Goal: Task Accomplishment & Management: Use online tool/utility

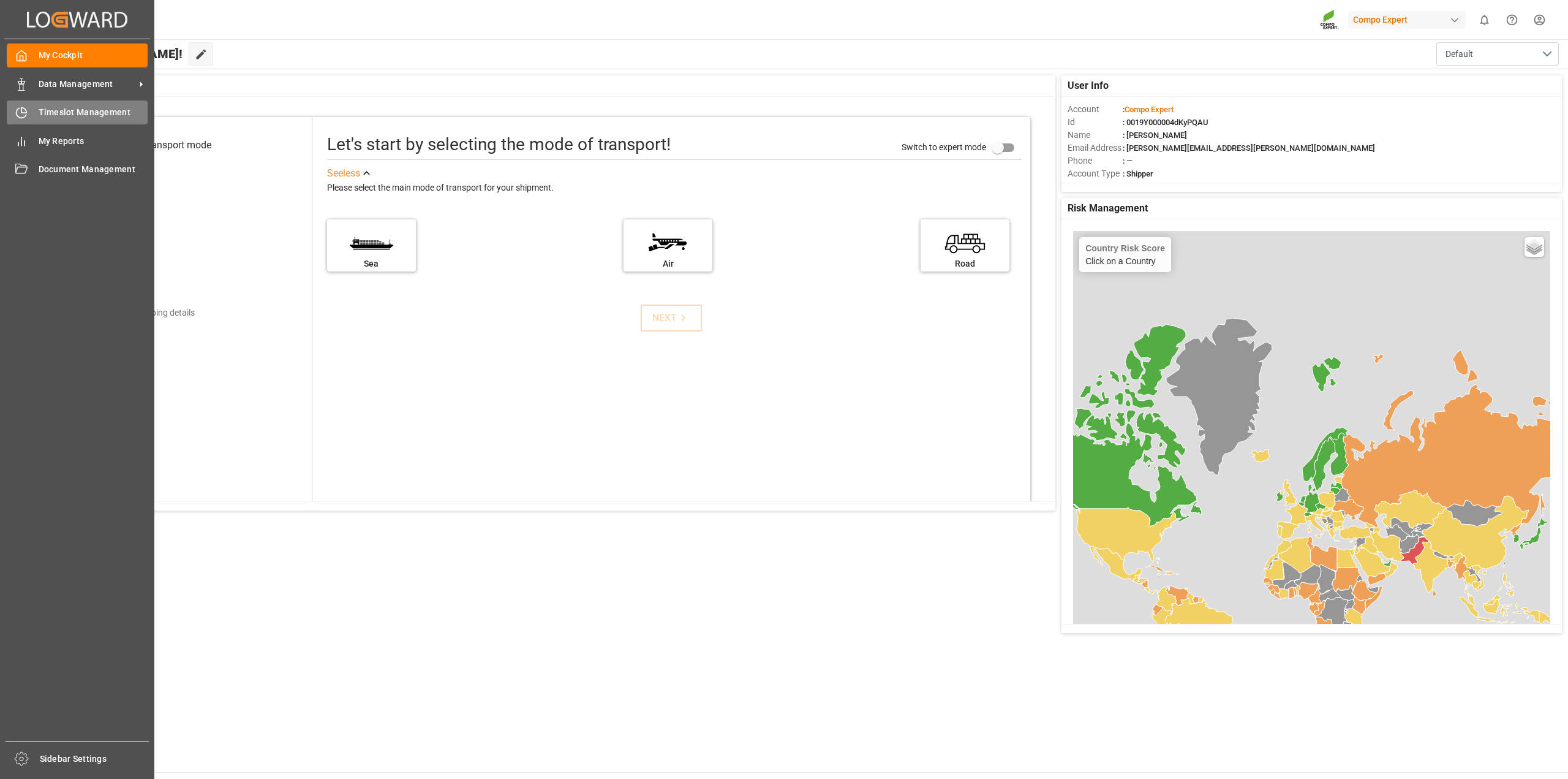
click at [70, 118] on span "Timeslot Management" at bounding box center [93, 112] width 110 height 12
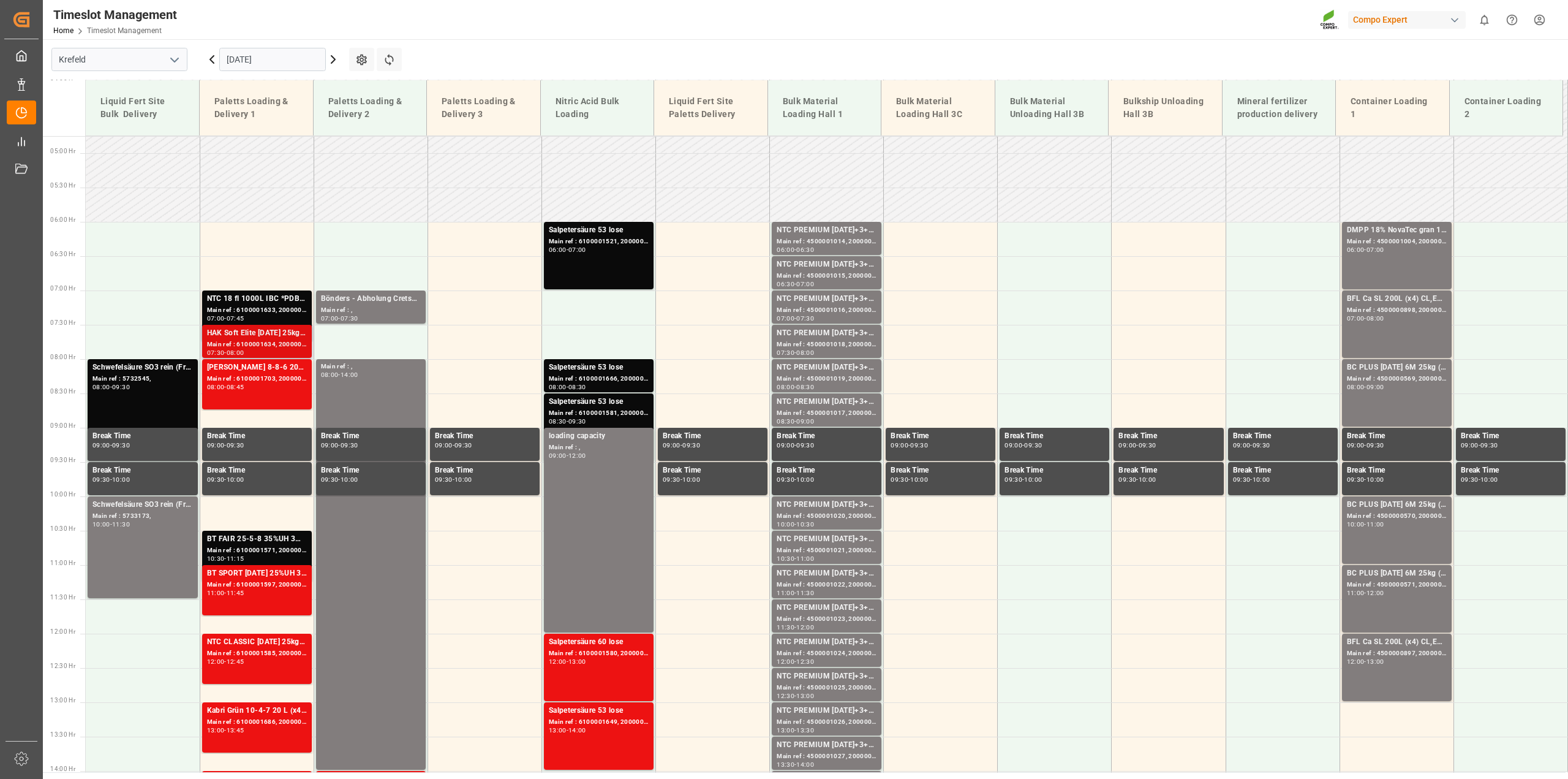
scroll to position [355, 0]
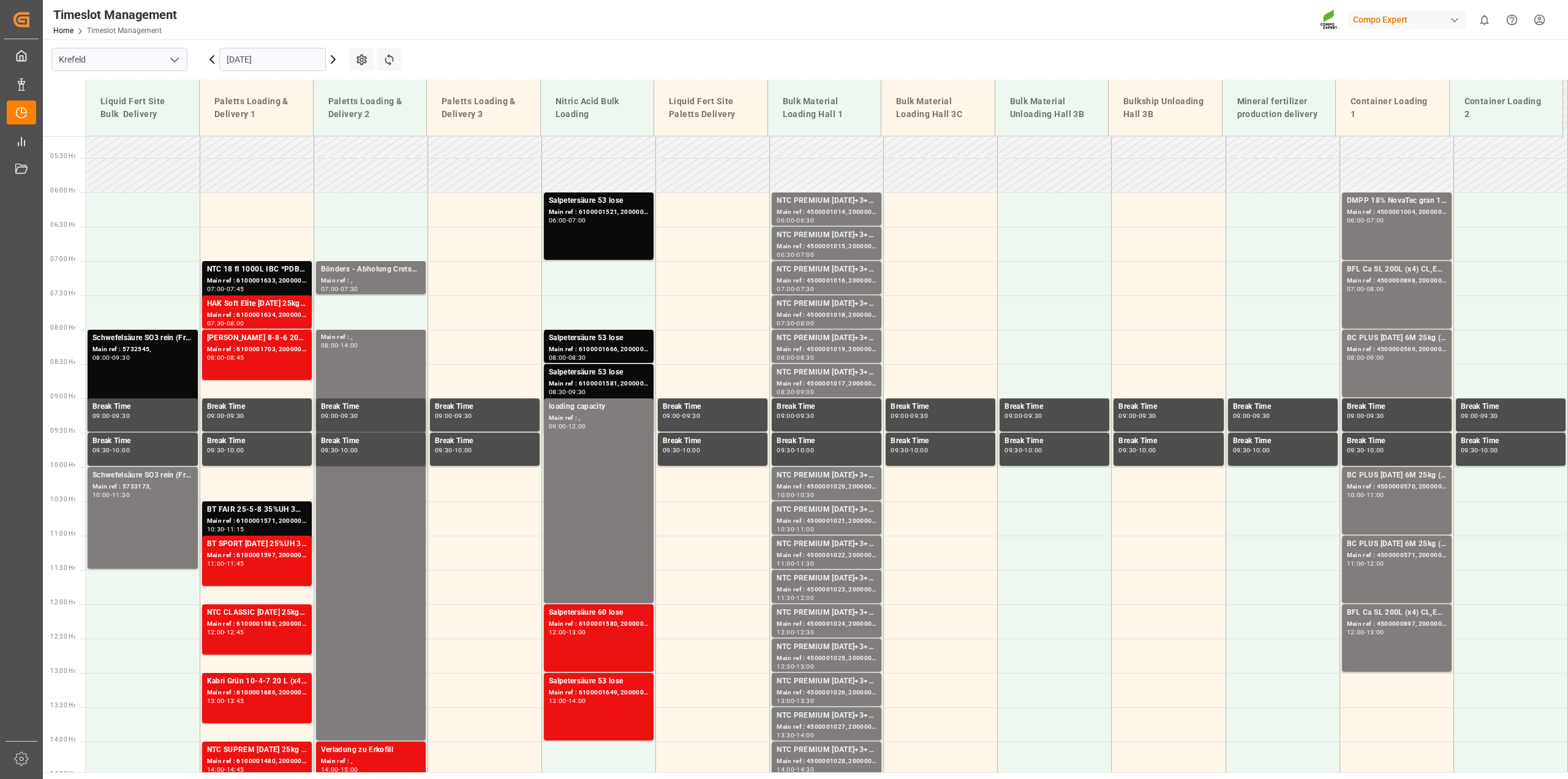
click at [335, 59] on icon at bounding box center [333, 59] width 4 height 8
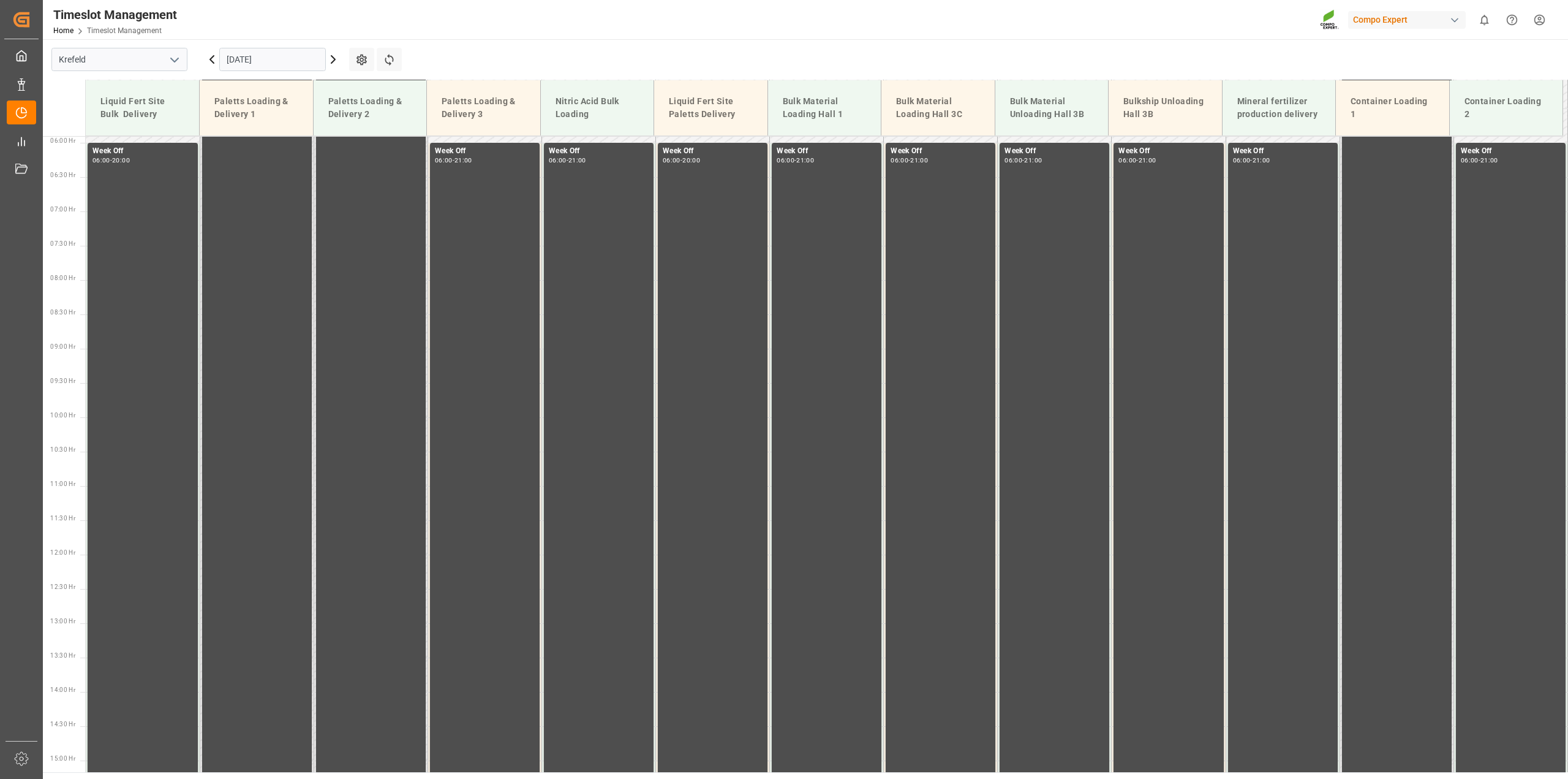
scroll to position [416, 0]
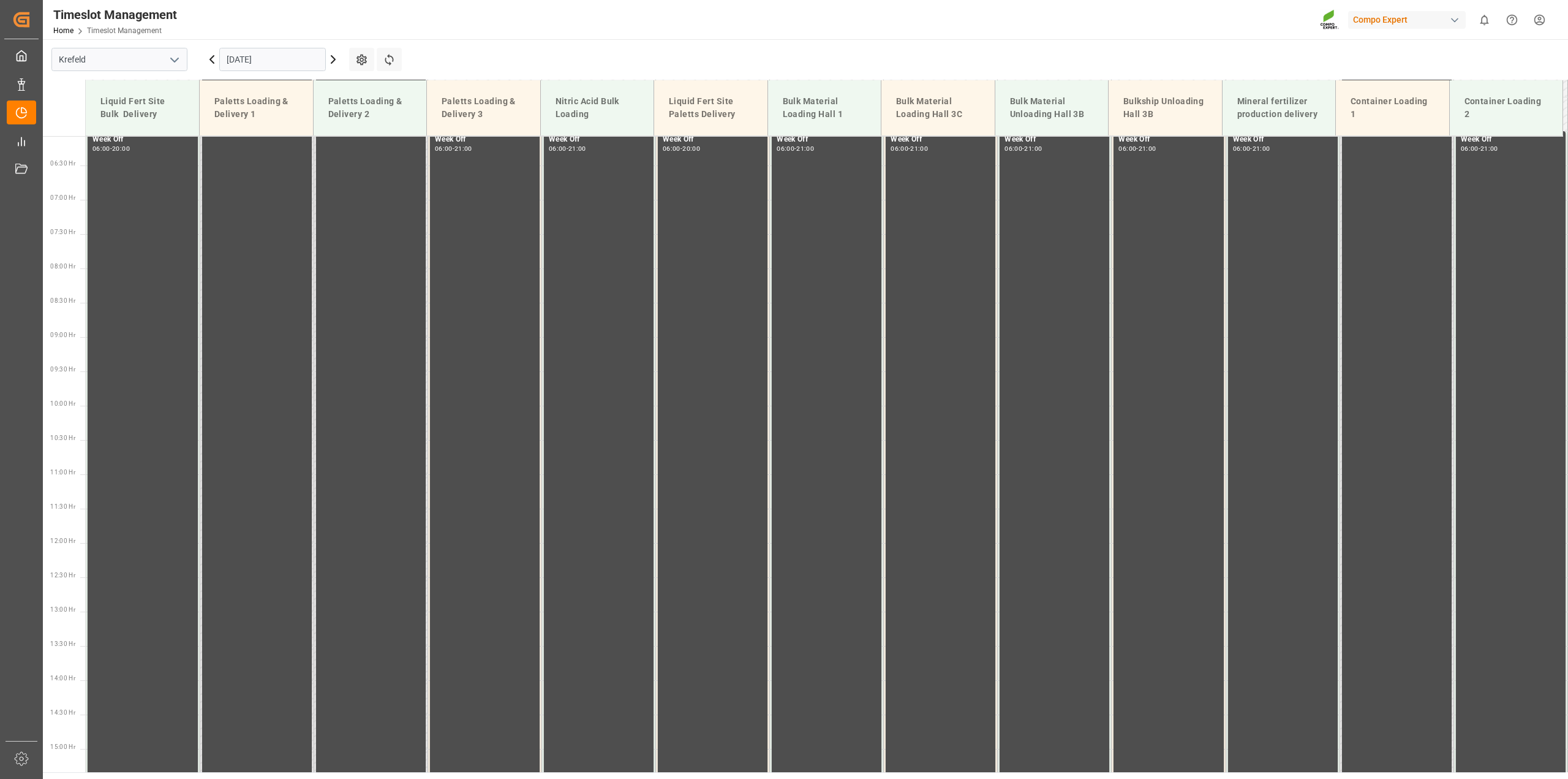
click at [338, 59] on icon at bounding box center [332, 59] width 14 height 14
click at [333, 59] on icon at bounding box center [332, 59] width 14 height 14
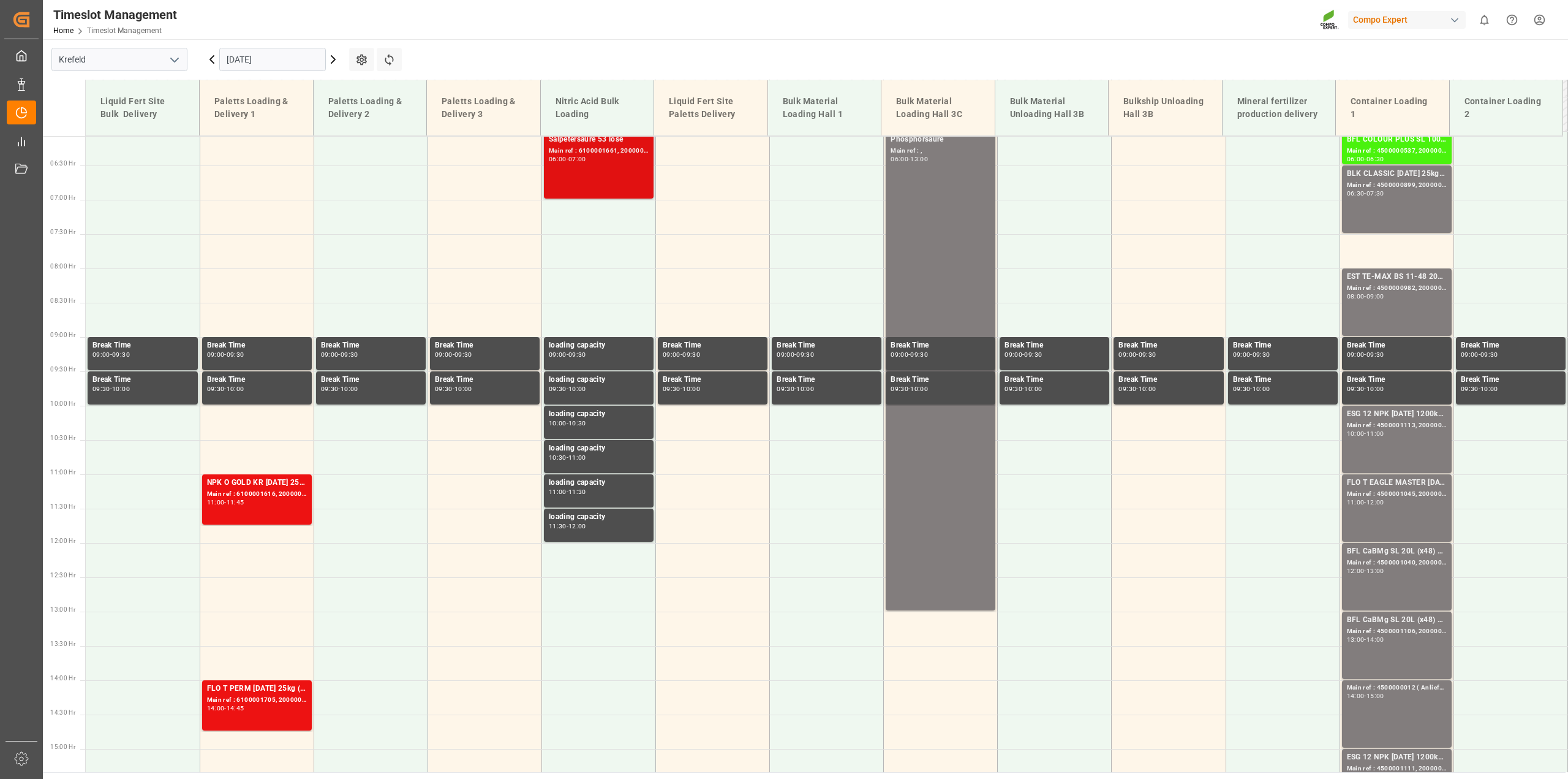
click at [593, 151] on div "Main ref : 6100001661, 2000001409" at bounding box center [598, 151] width 100 height 11
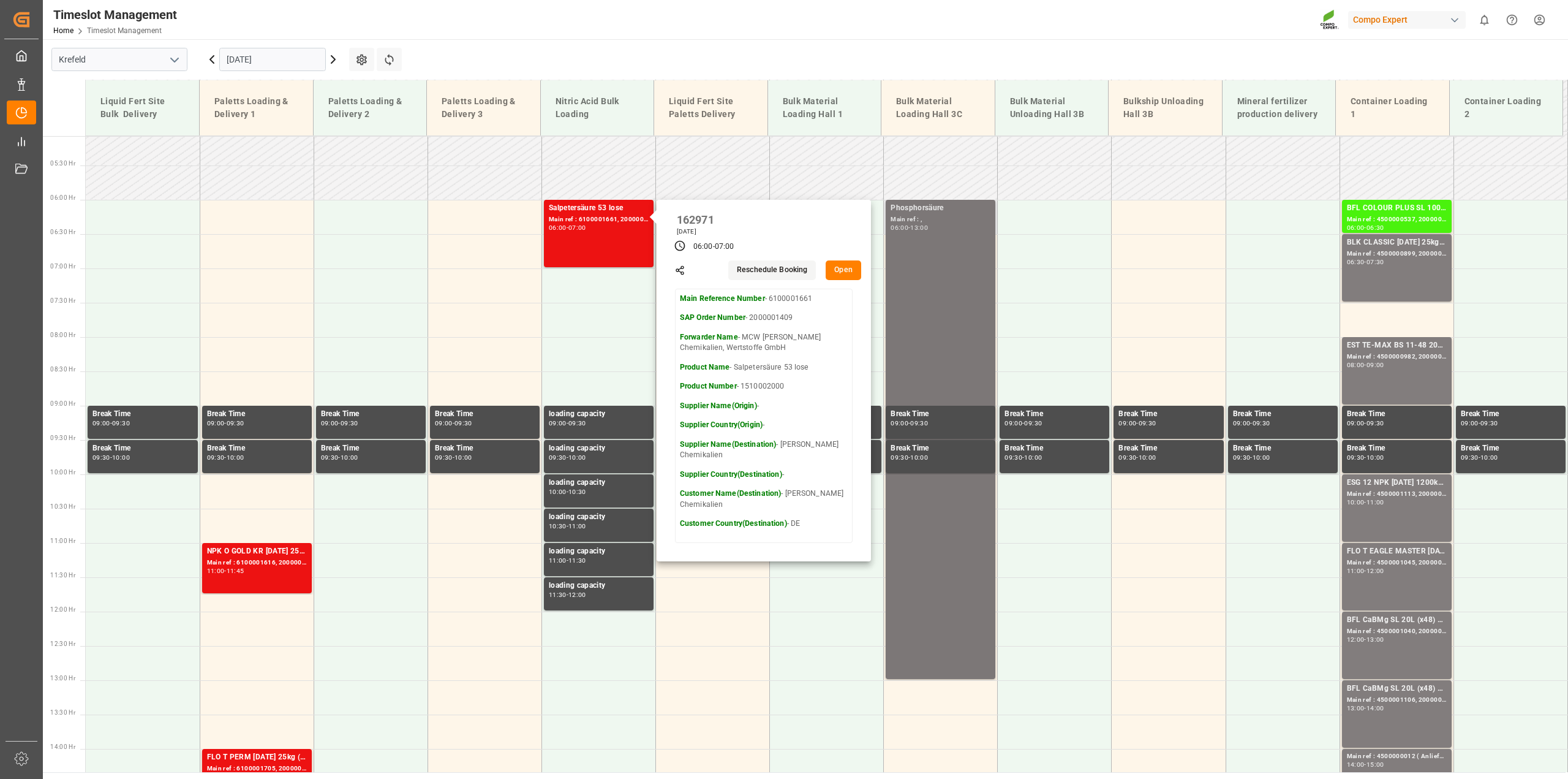
scroll to position [294, 0]
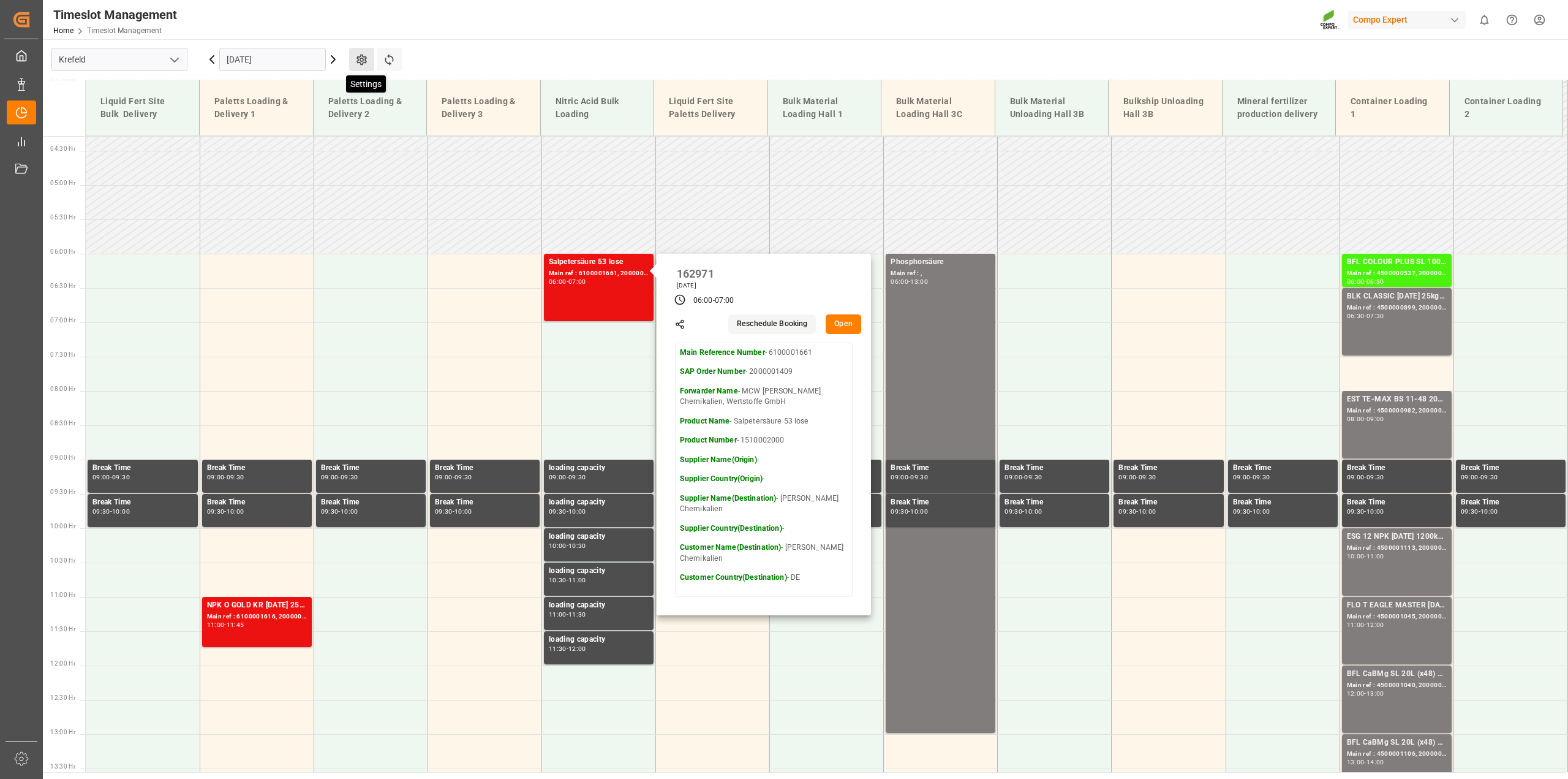
click at [364, 64] on icon at bounding box center [361, 59] width 12 height 12
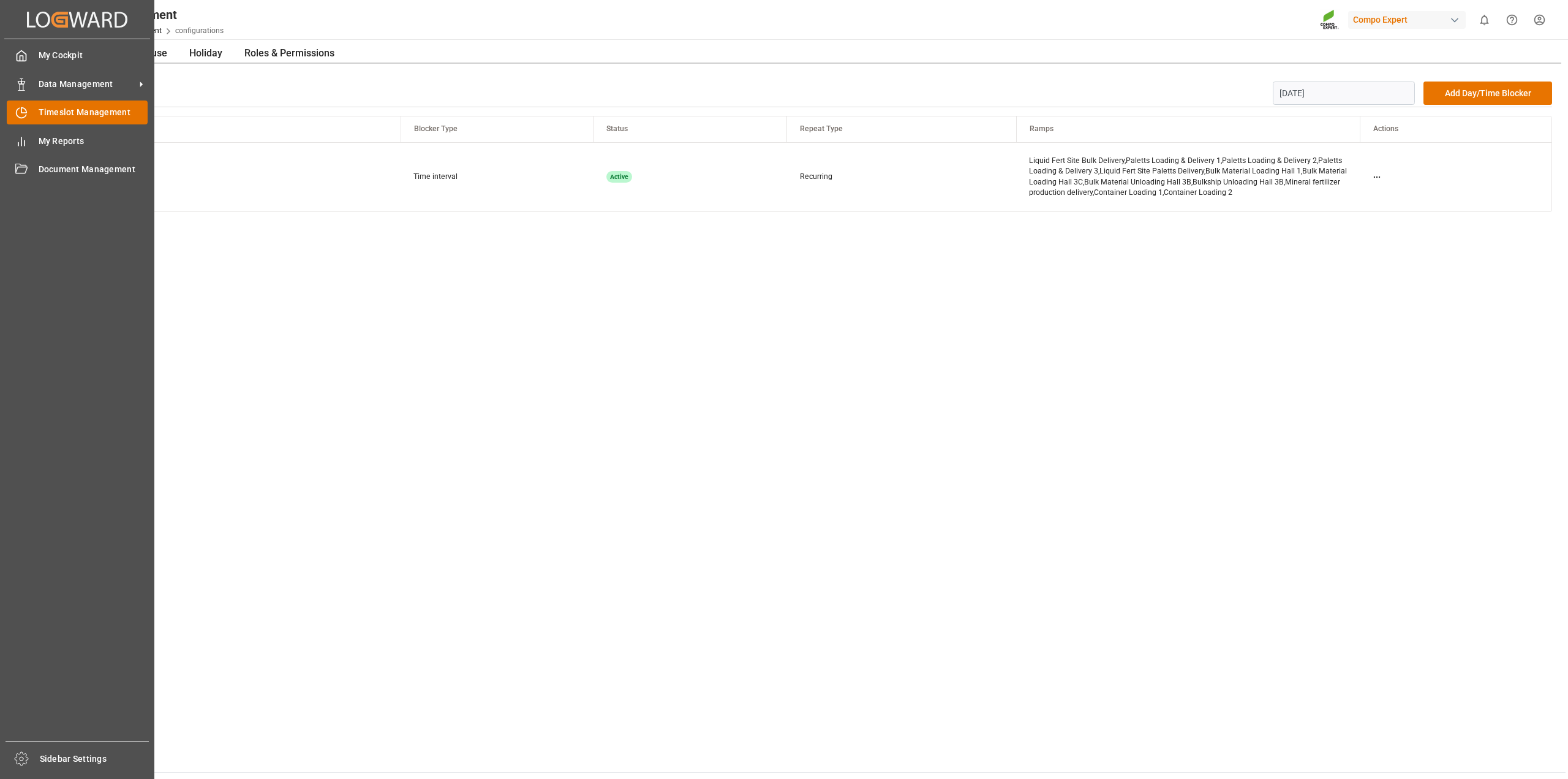
click at [42, 116] on span "Timeslot Management" at bounding box center [93, 112] width 110 height 12
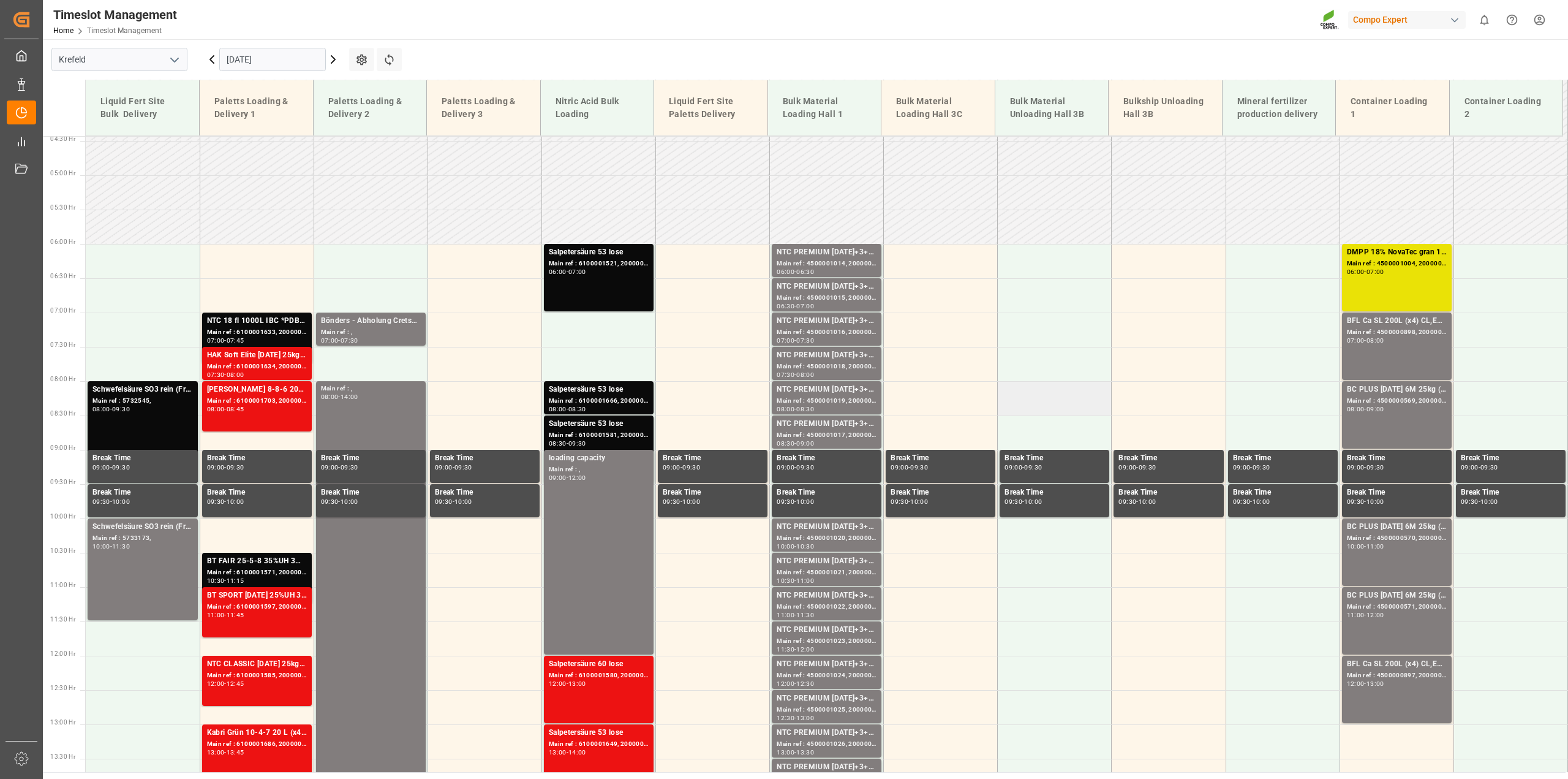
scroll to position [294, 0]
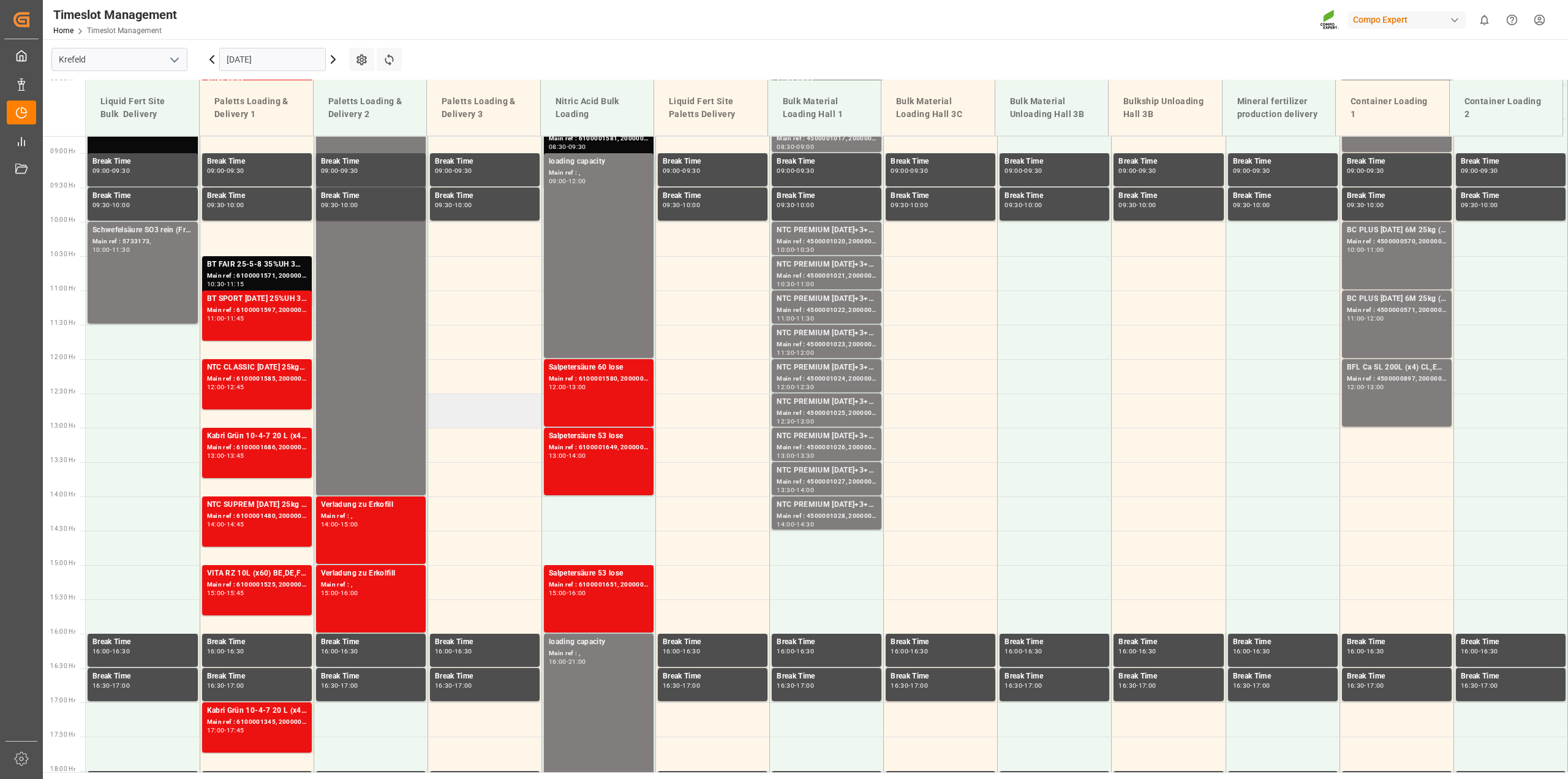
scroll to position [613, 0]
